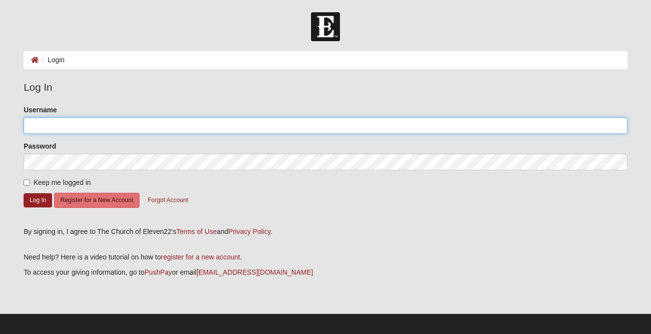
type input "jdamrow"
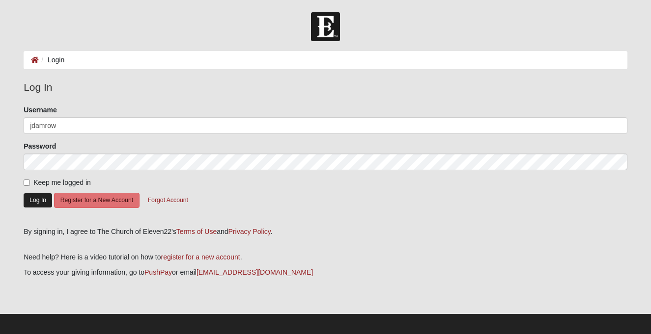
click at [36, 196] on button "Log In" at bounding box center [38, 200] width 28 height 14
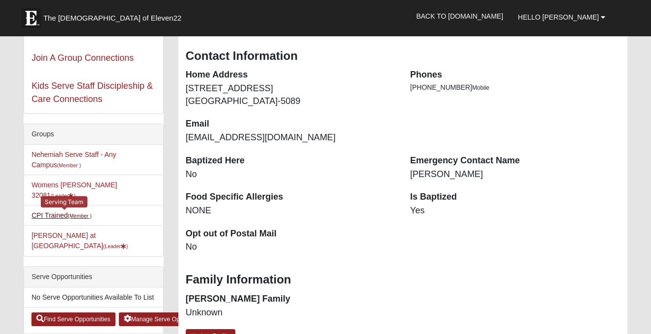
scroll to position [160, 0]
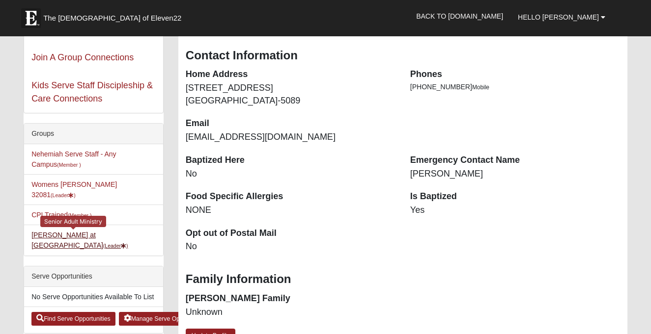
click at [60, 231] on link "Starling at Solana (Leader )" at bounding box center [79, 240] width 96 height 18
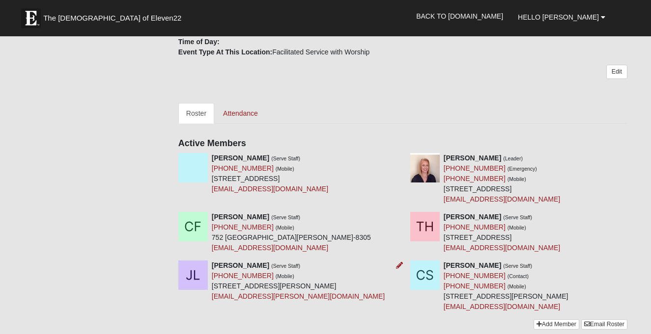
scroll to position [219, 0]
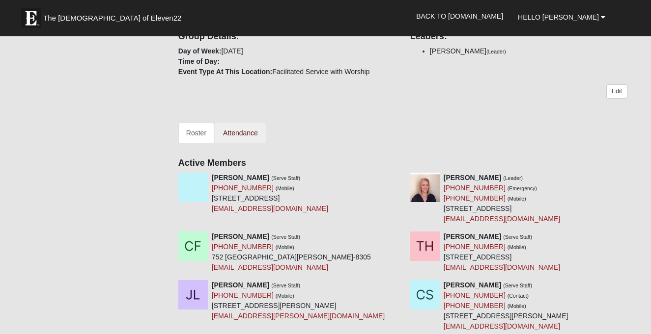
click at [240, 143] on link "Attendance" at bounding box center [240, 133] width 51 height 21
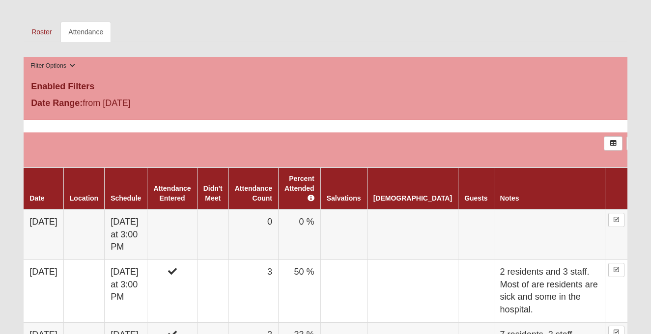
scroll to position [332, 0]
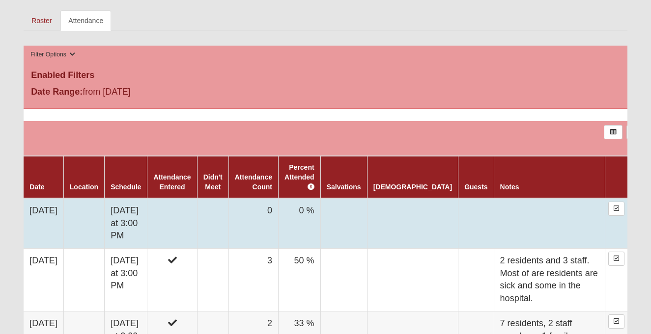
click at [318, 215] on td "0 %" at bounding box center [299, 223] width 42 height 51
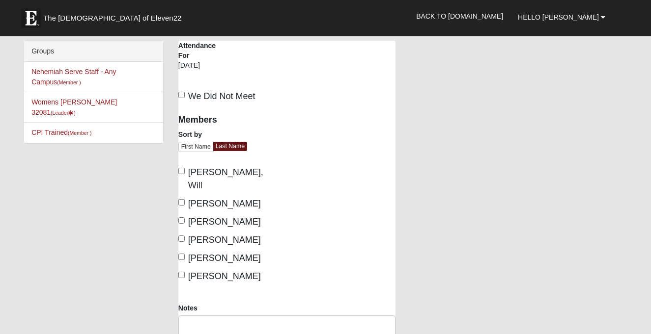
click at [183, 199] on input "[PERSON_NAME]" at bounding box center [181, 202] width 6 height 6
checkbox input "true"
click at [181, 218] on input "Fike, Cathleen" at bounding box center [181, 221] width 6 height 6
checkbox input "true"
click at [200, 316] on textarea "Notes" at bounding box center [286, 334] width 217 height 36
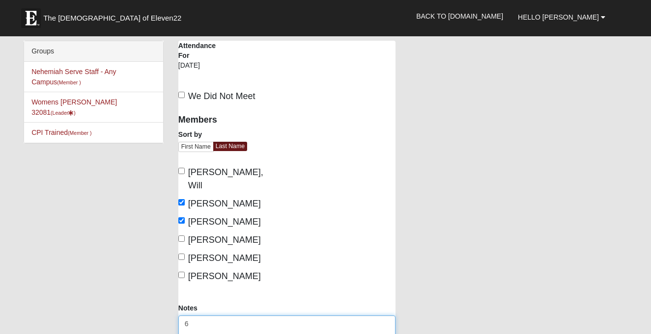
click at [200, 316] on textarea "6" at bounding box center [286, 334] width 217 height 36
click at [200, 316] on textarea "6 resid" at bounding box center [286, 334] width 217 height 36
click at [199, 316] on textarea "6 rid" at bounding box center [286, 334] width 217 height 36
click at [199, 316] on textarea "6 residents, 1 family member, 1" at bounding box center [286, 334] width 217 height 36
click at [285, 316] on textarea "6 residents, 1 family member, 1" at bounding box center [286, 334] width 217 height 36
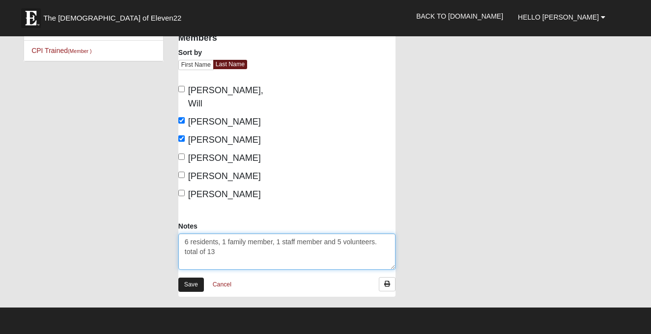
scroll to position [88, 0]
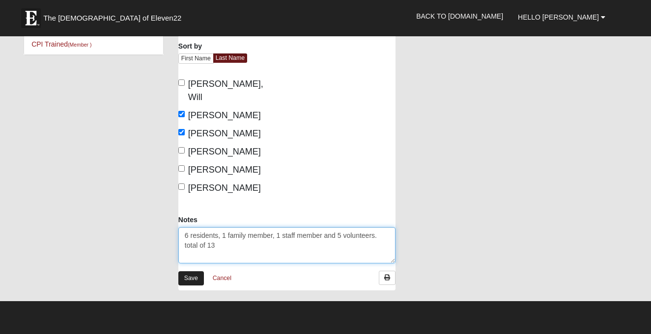
type textarea "6 residents, 1 family member, 1 staff member and 5 volunteers. total of 13"
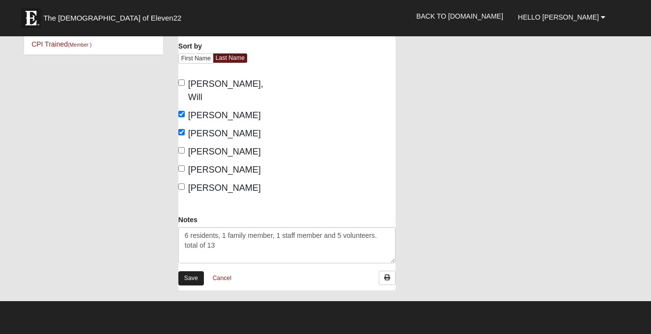
click at [194, 272] on link "Save" at bounding box center [191, 279] width 26 height 14
